Goal: Answer question/provide support

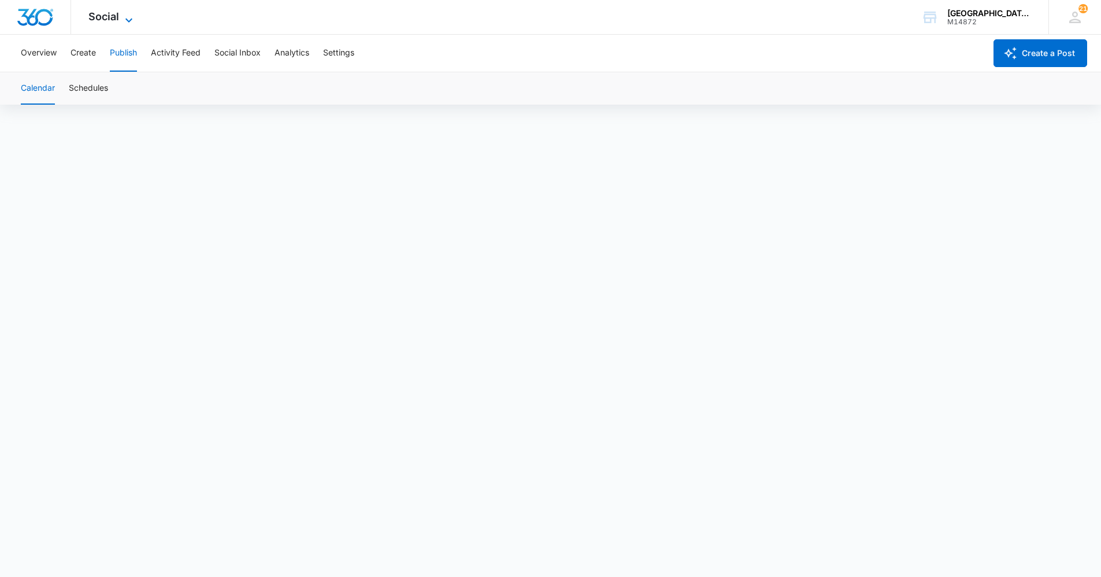
click at [105, 18] on span "Social" at bounding box center [103, 16] width 31 height 12
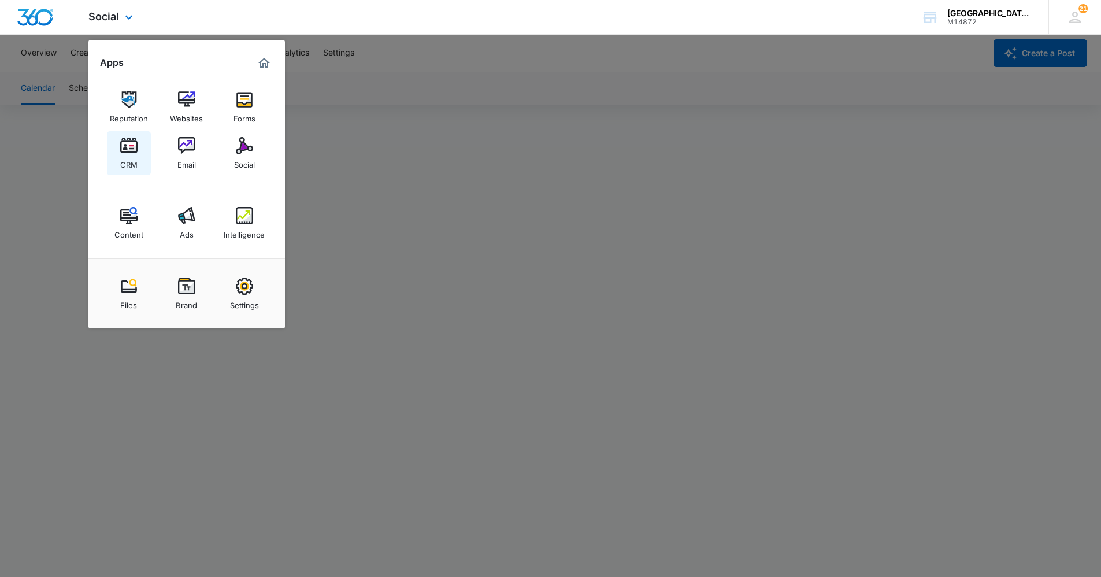
click at [130, 147] on img at bounding box center [128, 145] width 17 height 17
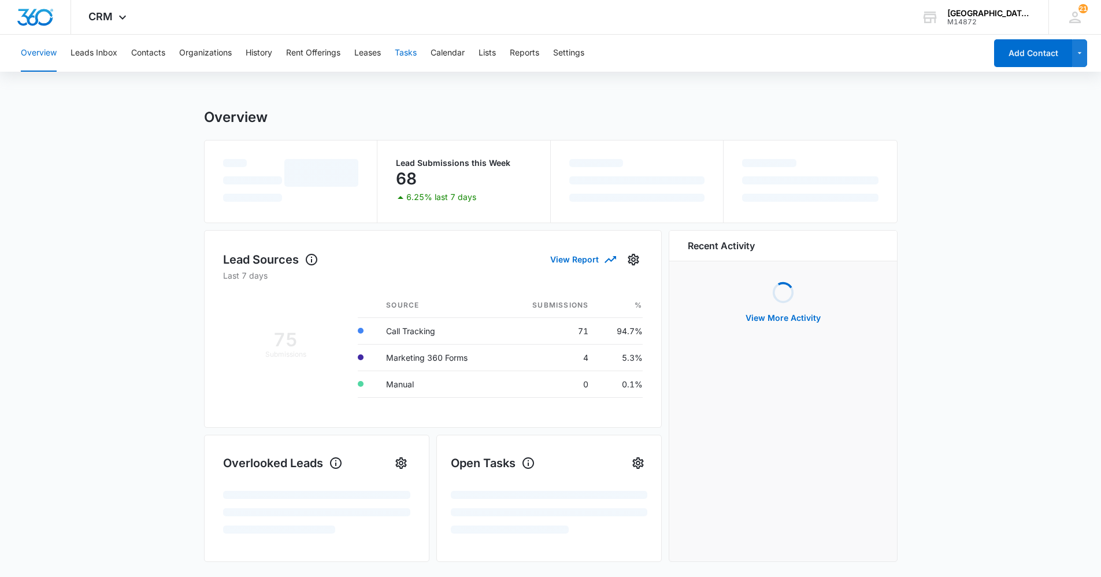
click at [407, 52] on button "Tasks" at bounding box center [406, 53] width 22 height 37
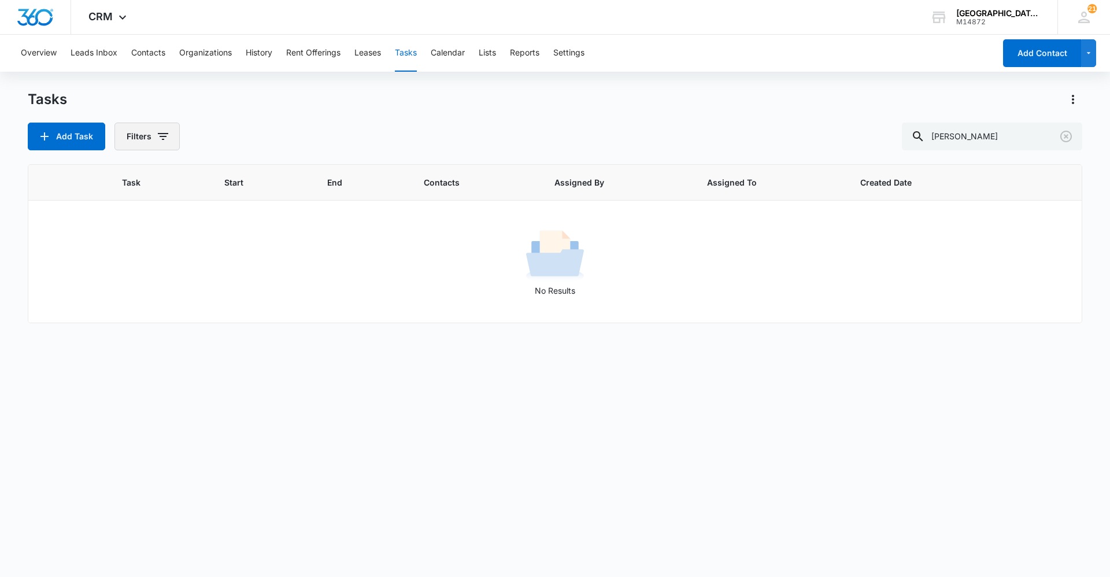
click at [139, 136] on button "Filters" at bounding box center [146, 137] width 65 height 28
click at [138, 273] on div at bounding box center [135, 275] width 12 height 12
click at [129, 274] on input "Complete" at bounding box center [128, 274] width 1 height 1
radio input "false"
radio input "true"
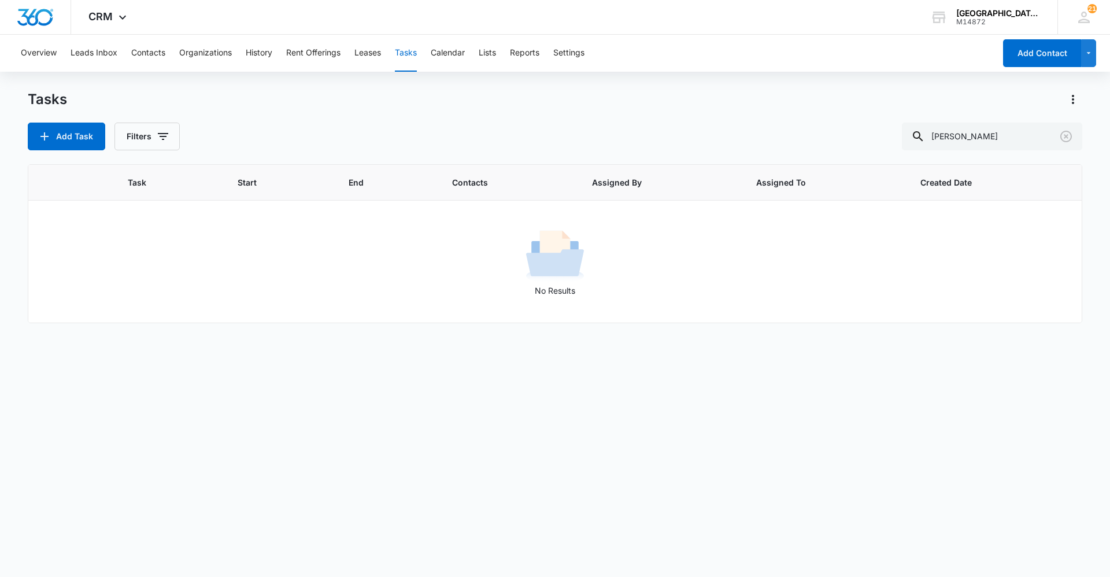
click at [379, 123] on div "Add Task Filters angela" at bounding box center [555, 137] width 1054 height 28
click at [138, 144] on button "Filters" at bounding box center [146, 137] width 65 height 28
click at [136, 261] on div at bounding box center [135, 256] width 12 height 12
click at [129, 256] on input "Incomplete" at bounding box center [128, 255] width 1 height 1
radio input "true"
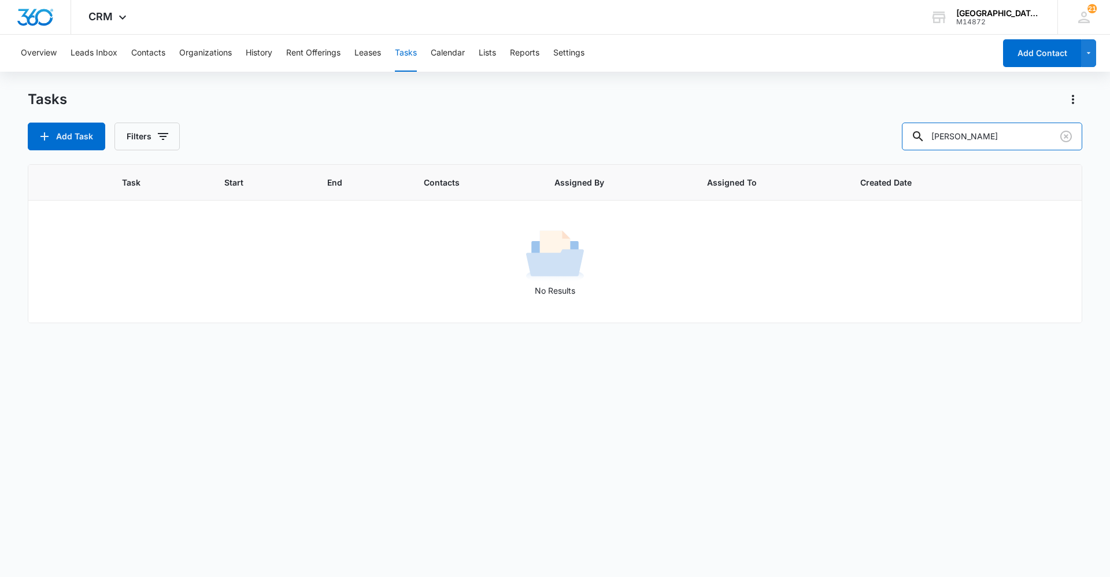
drag, startPoint x: 978, startPoint y: 132, endPoint x: 869, endPoint y: 155, distance: 111.1
click at [875, 145] on div "Add Task Filters angela" at bounding box center [555, 137] width 1054 height 28
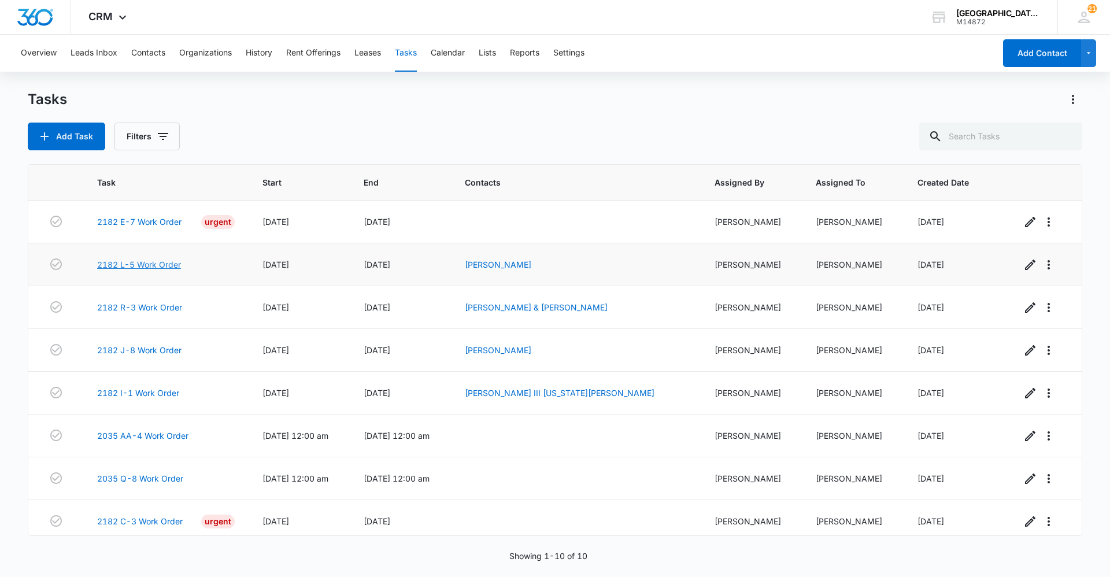
click at [143, 262] on link "2182 L-5 Work Order" at bounding box center [139, 264] width 84 height 12
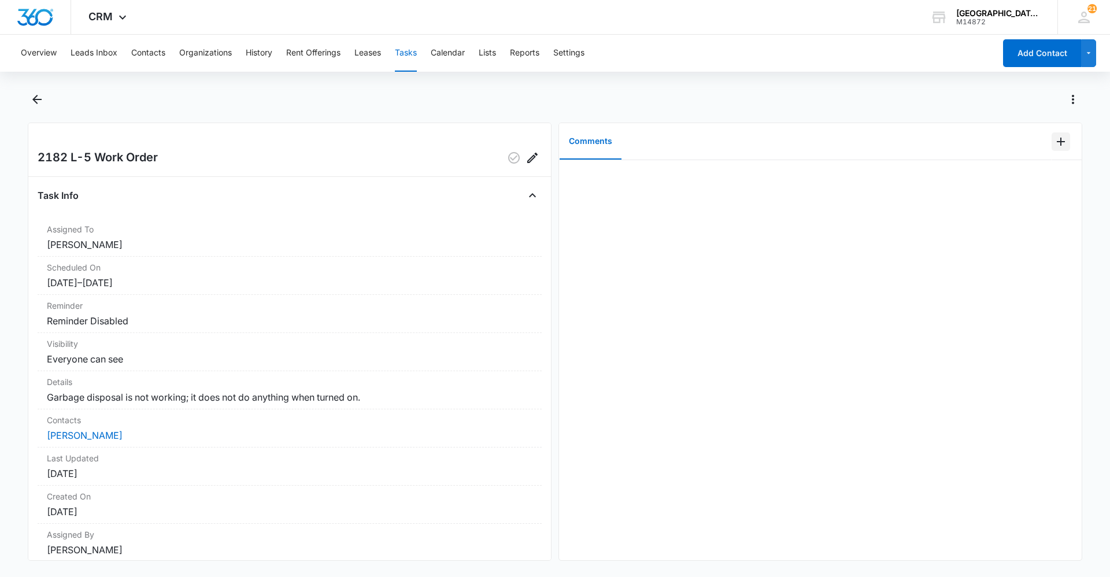
click at [1058, 141] on icon "Add Comment" at bounding box center [1060, 142] width 14 height 14
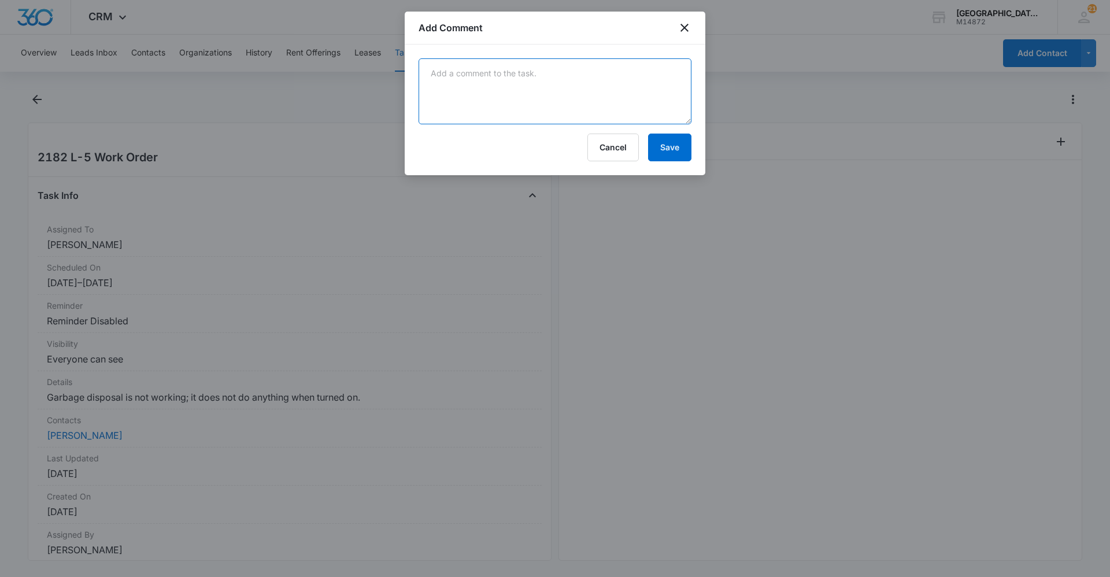
click at [494, 86] on textarea at bounding box center [554, 91] width 273 height 66
drag, startPoint x: 524, startPoint y: 73, endPoint x: 578, endPoint y: 74, distance: 54.9
click at [578, 74] on textarea "Tenant does have a cat and would" at bounding box center [554, 91] width 273 height 66
click at [580, 73] on textarea "Tenant does have a cat and would" at bounding box center [554, 91] width 273 height 66
click at [576, 72] on textarea "Tenant does have a cat and would" at bounding box center [554, 91] width 273 height 66
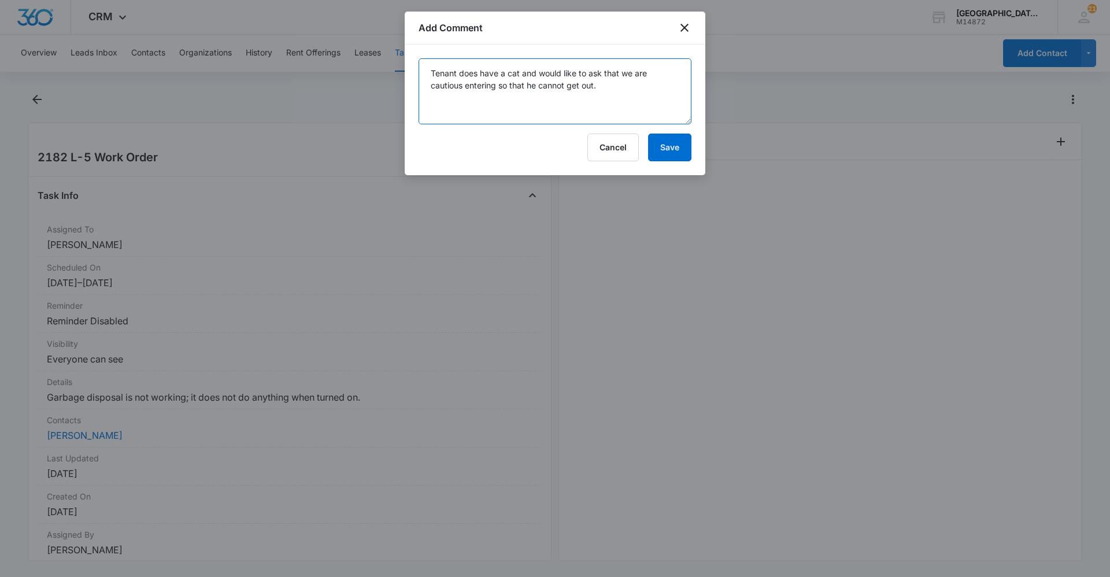
click at [516, 77] on textarea "Tenant does have a cat and would like to ask that we are cautious entering so t…" at bounding box center [554, 91] width 273 height 66
click at [588, 69] on textarea "Tenant does have a cat and would like to ask that we are cautious entering so t…" at bounding box center [554, 91] width 273 height 66
click at [588, 71] on textarea "Tenant does have a cat and would like to ask that we are cautious entering so t…" at bounding box center [554, 91] width 273 height 66
click at [607, 86] on textarea "Tenant does have a cat and would like to ask that we are cautious entering so t…" at bounding box center [554, 91] width 273 height 66
type textarea "Tenant does have a cat and would like to ask that we are cautious entering so t…"
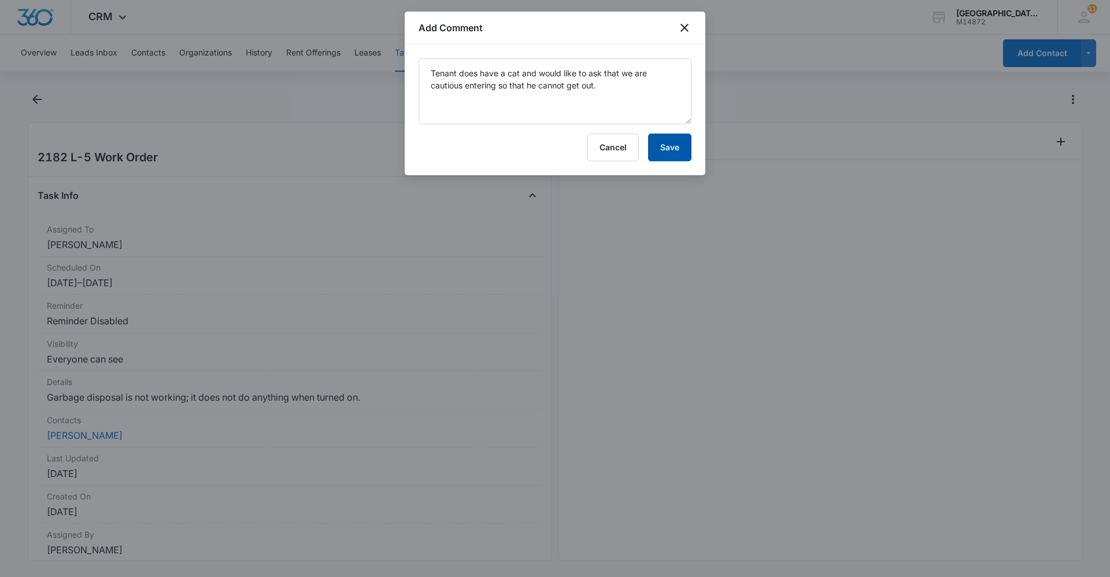
click at [669, 145] on button "Save" at bounding box center [669, 147] width 43 height 28
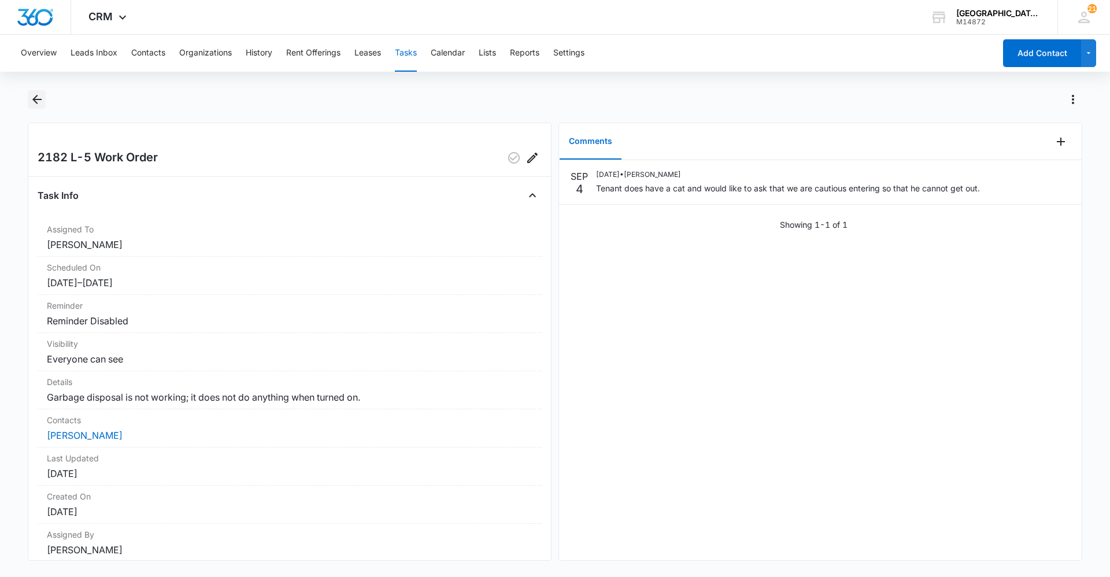
click at [42, 95] on icon "Back" at bounding box center [37, 99] width 14 height 14
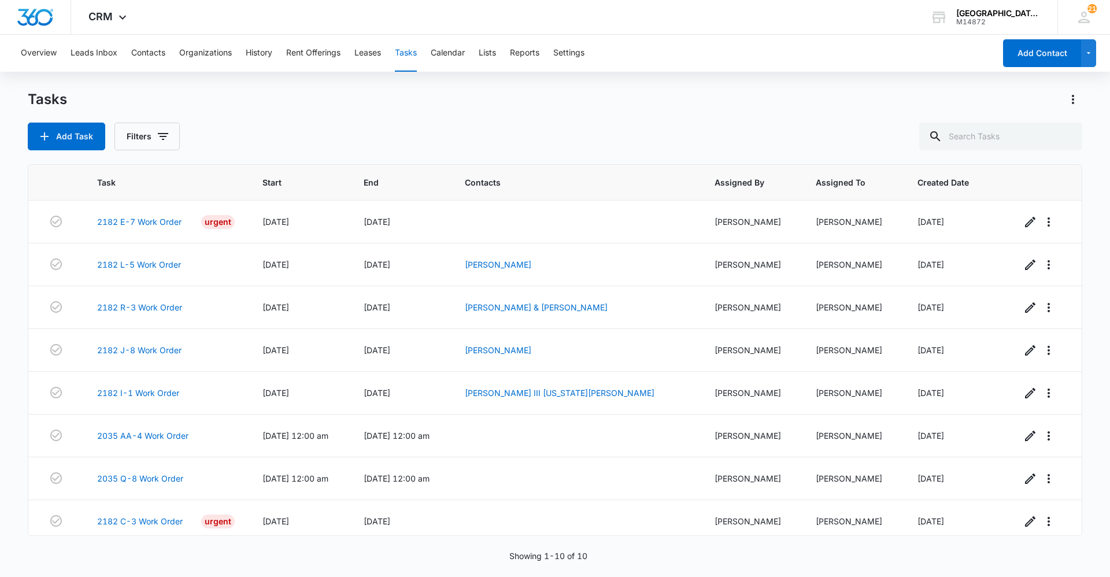
click at [446, 109] on div "Tasks Add Task Filters" at bounding box center [555, 120] width 1054 height 60
click at [511, 127] on div "Add Task Filters" at bounding box center [555, 137] width 1054 height 28
click at [453, 103] on div "Tasks" at bounding box center [555, 99] width 1054 height 18
click at [978, 139] on input "text" at bounding box center [1000, 137] width 163 height 28
type input "[PERSON_NAME]"
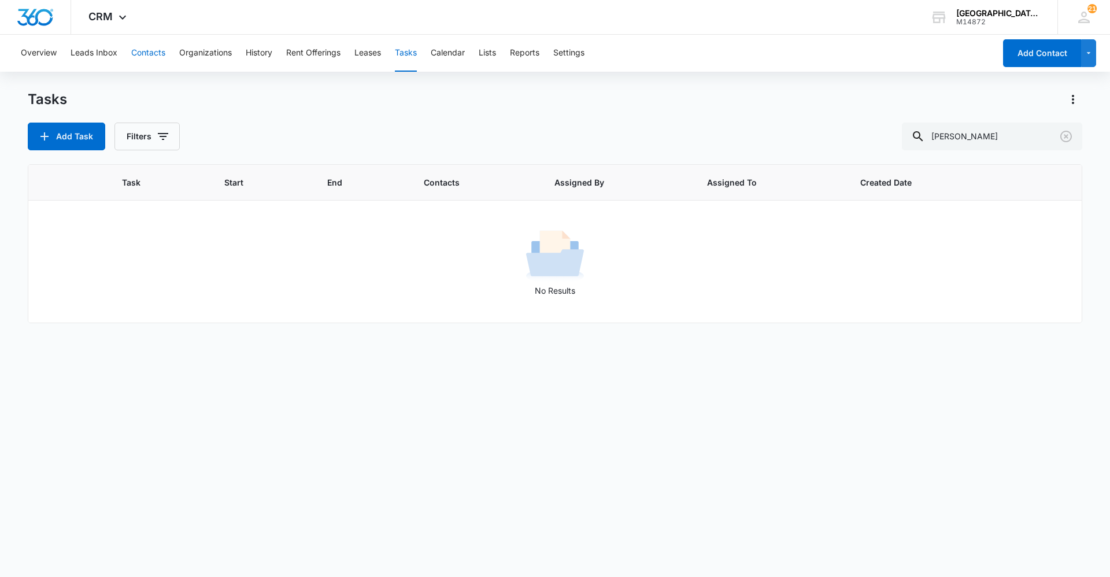
click at [136, 55] on button "Contacts" at bounding box center [148, 53] width 34 height 37
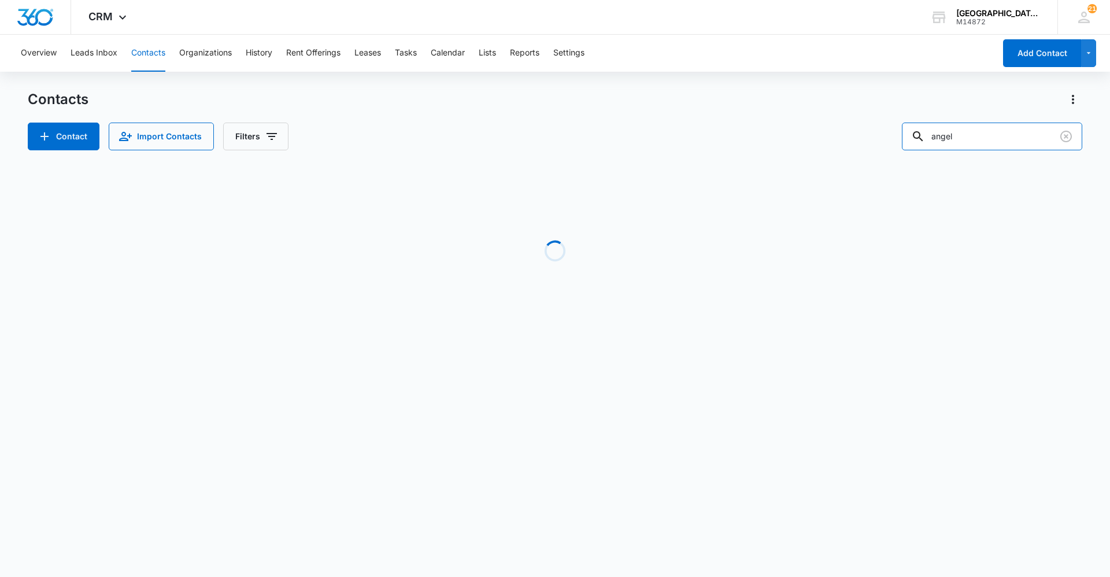
drag, startPoint x: 997, startPoint y: 124, endPoint x: 800, endPoint y: 125, distance: 197.6
click at [852, 134] on div "Contact Import Contacts Filters angel" at bounding box center [555, 137] width 1054 height 28
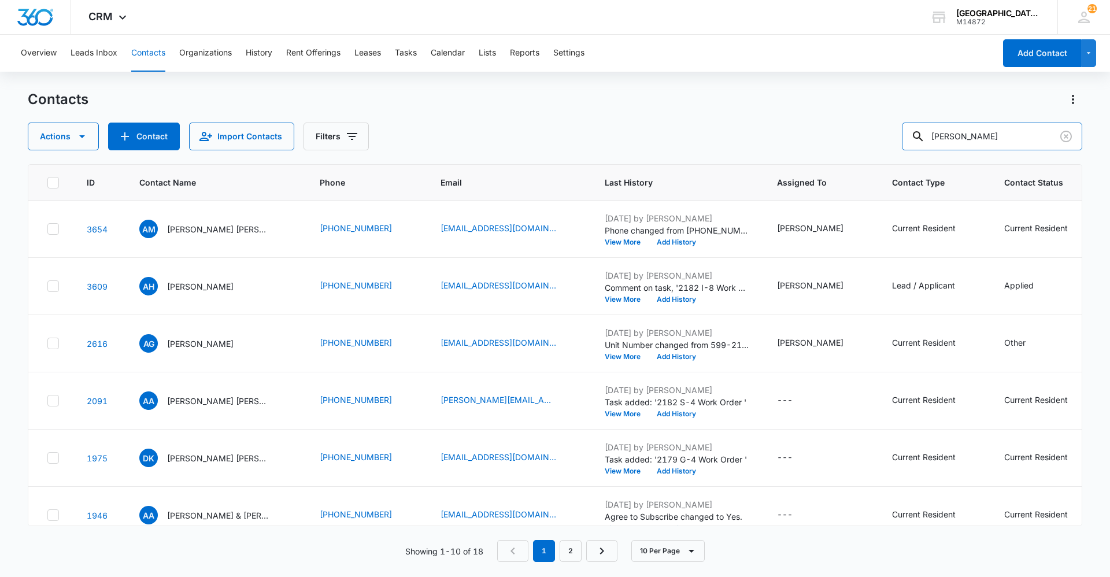
type input "[PERSON_NAME]"
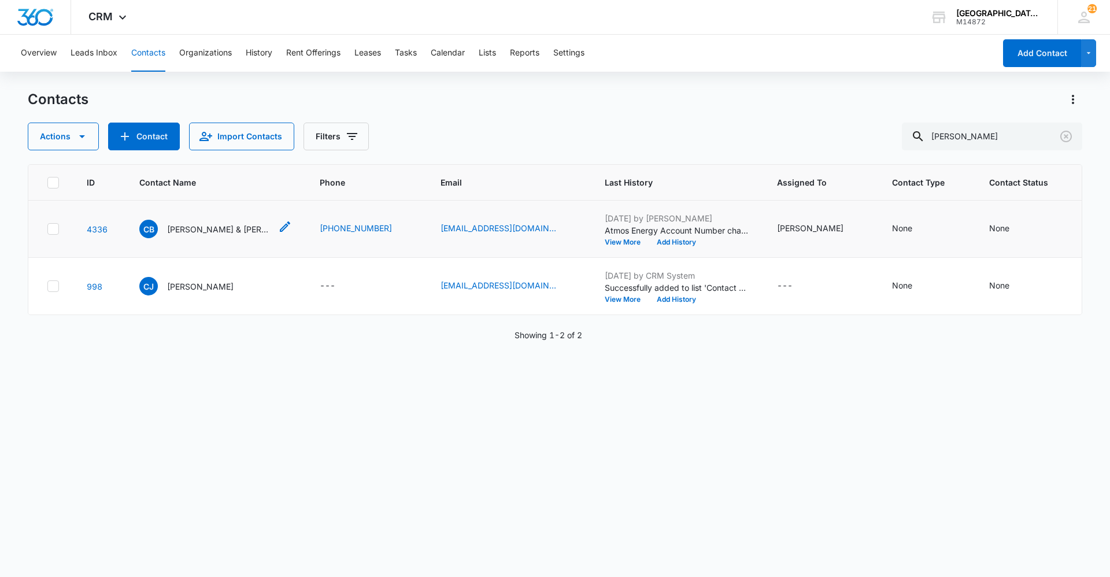
click at [213, 229] on p "[PERSON_NAME] & [PERSON_NAME]" at bounding box center [219, 229] width 104 height 12
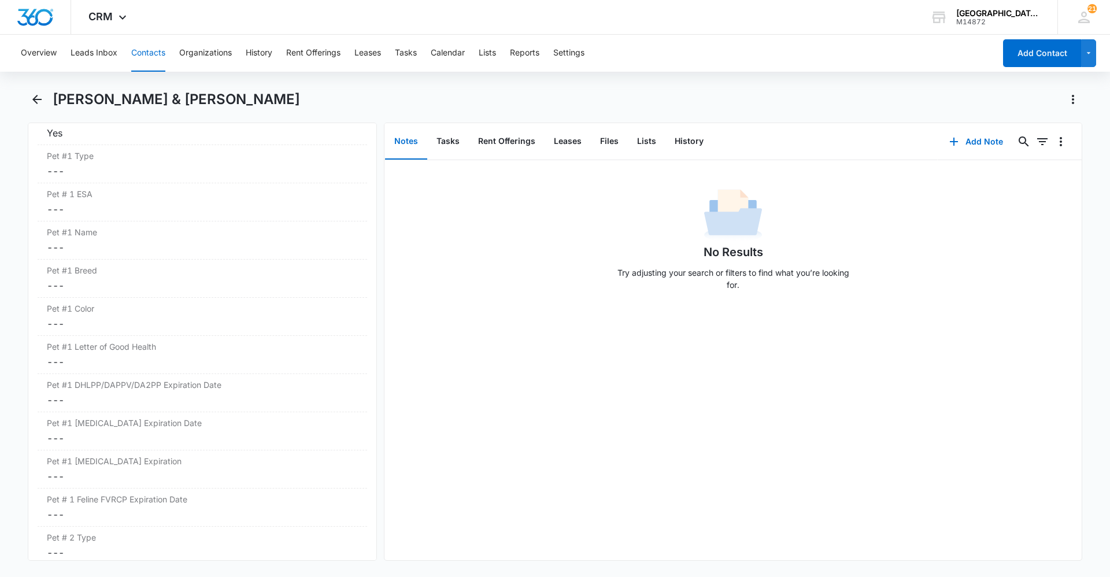
scroll to position [1552, 0]
click at [87, 168] on dd "Cancel Save Changes ---" at bounding box center [202, 169] width 311 height 14
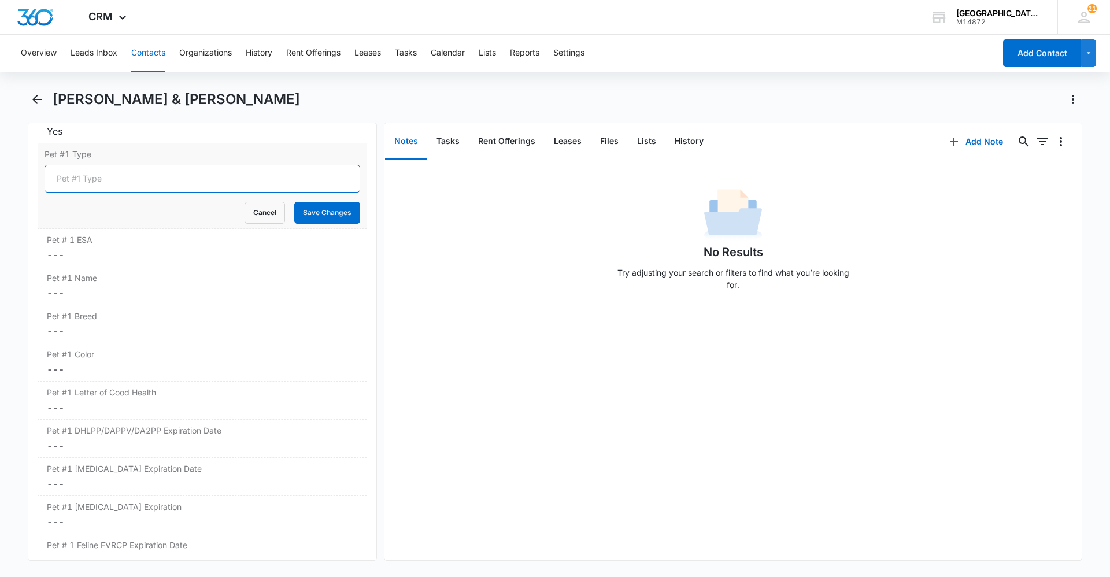
click at [83, 179] on input "Pet #1 Type" at bounding box center [202, 179] width 316 height 28
type input "Dog"
click at [307, 206] on button "Save Changes" at bounding box center [327, 213] width 66 height 22
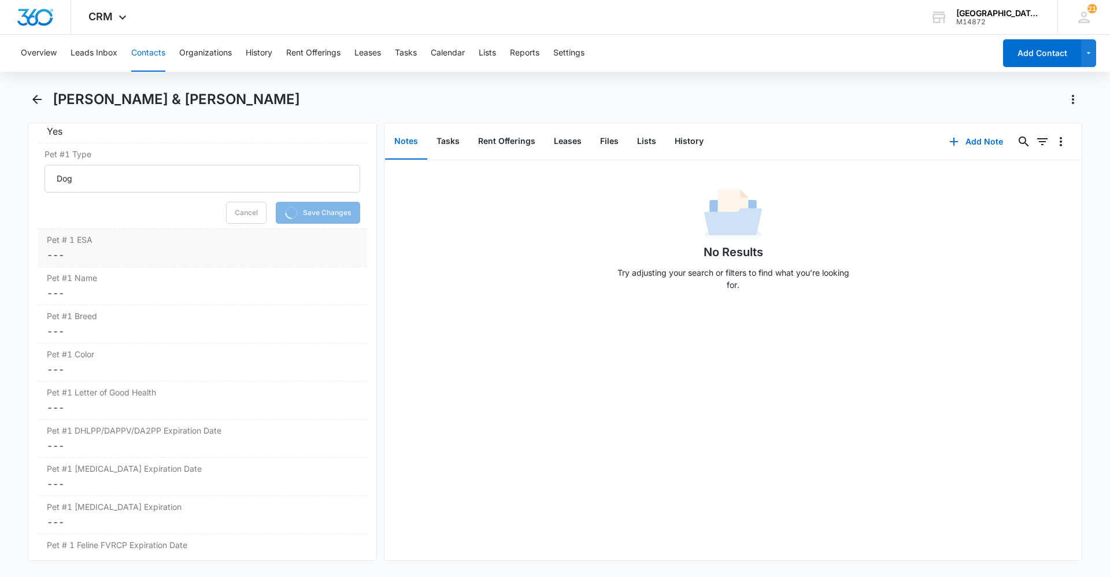
click at [123, 247] on div "Pet # 1 ESA Cancel Save Changes ---" at bounding box center [202, 248] width 329 height 38
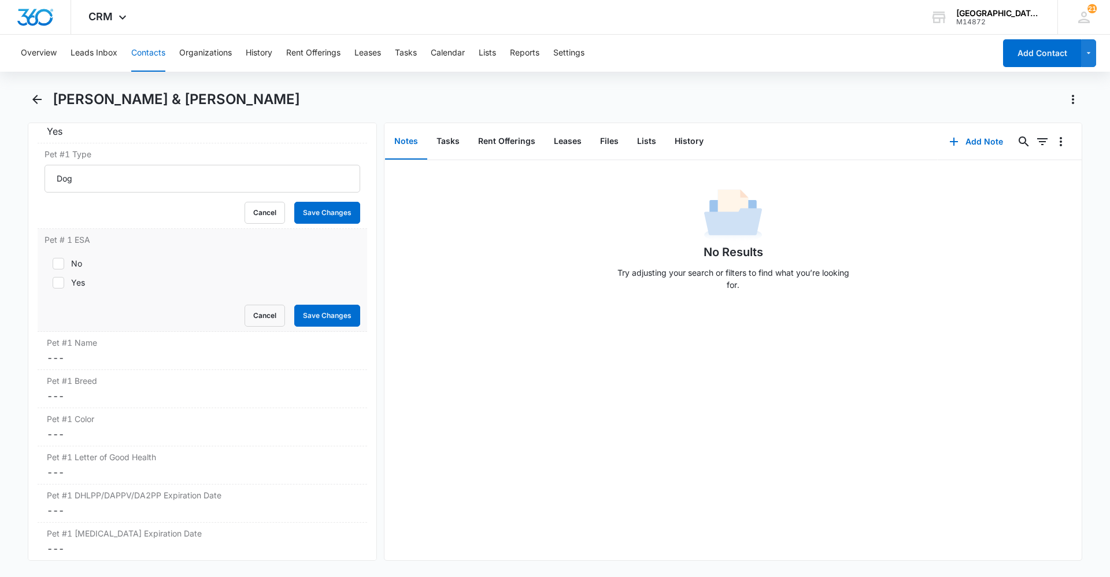
click at [82, 262] on label "No" at bounding box center [202, 263] width 316 height 12
click at [53, 262] on input "No" at bounding box center [48, 263] width 8 height 8
checkbox input "true"
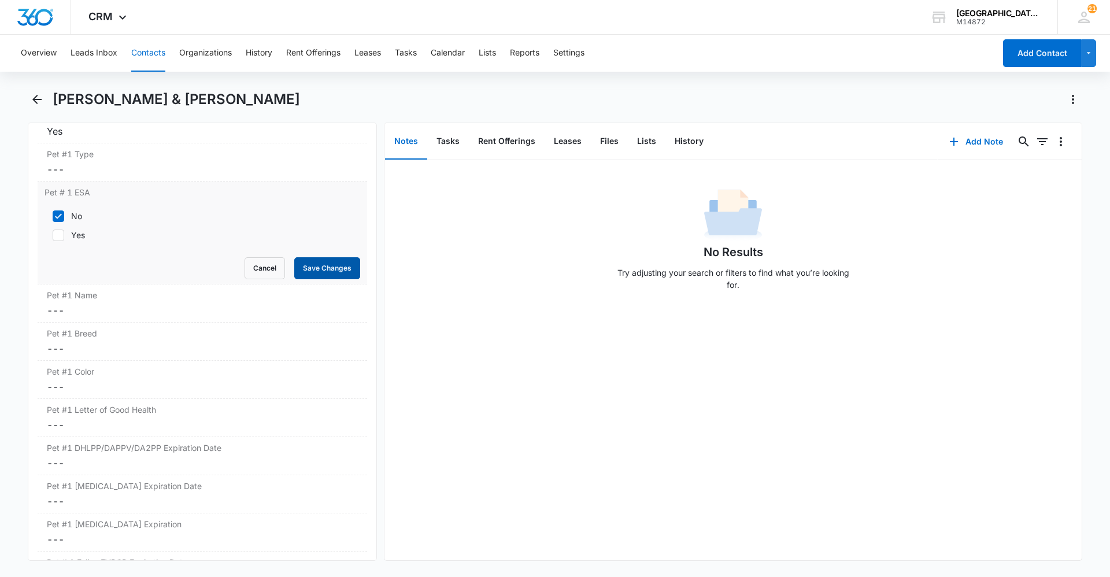
click at [312, 267] on button "Save Changes" at bounding box center [327, 268] width 66 height 22
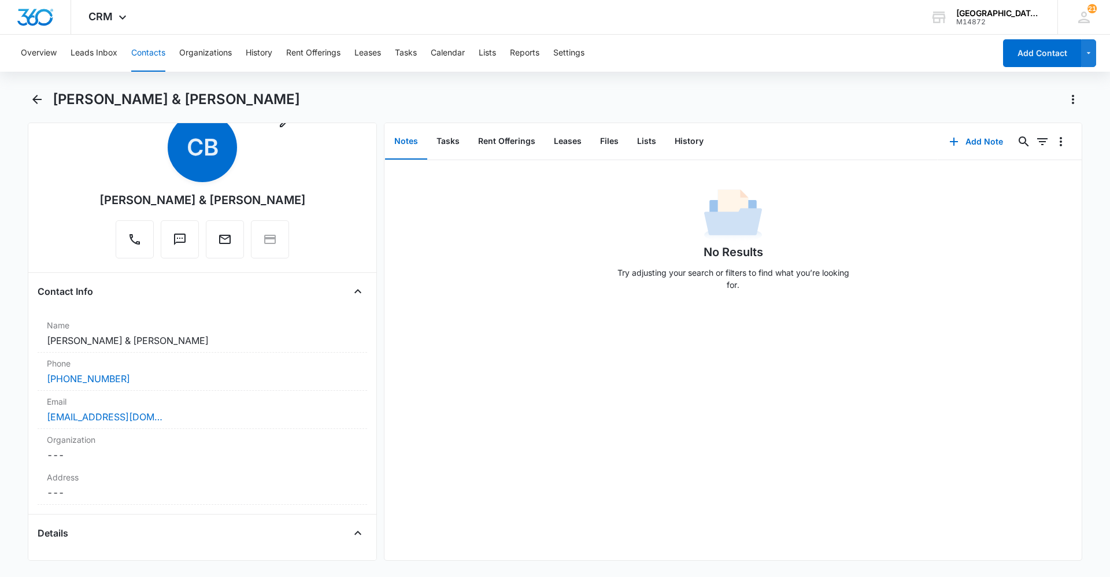
scroll to position [0, 0]
